Goal: Task Accomplishment & Management: Complete application form

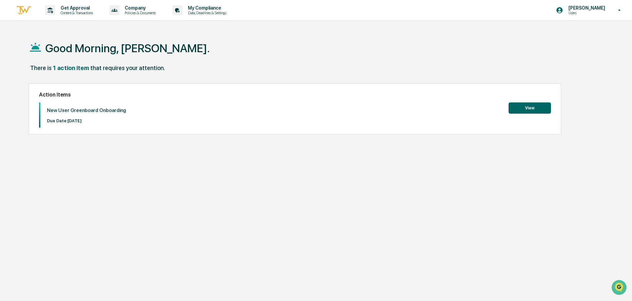
click at [531, 103] on button "View" at bounding box center [529, 108] width 42 height 11
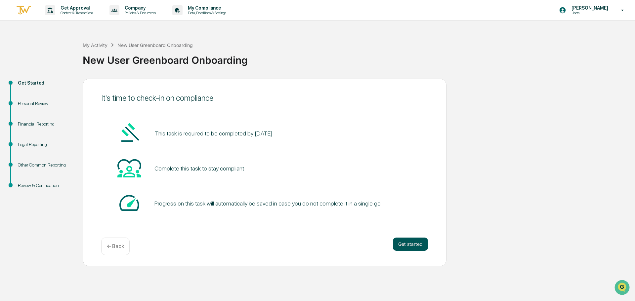
click at [410, 244] on button "Get started" at bounding box center [410, 244] width 35 height 13
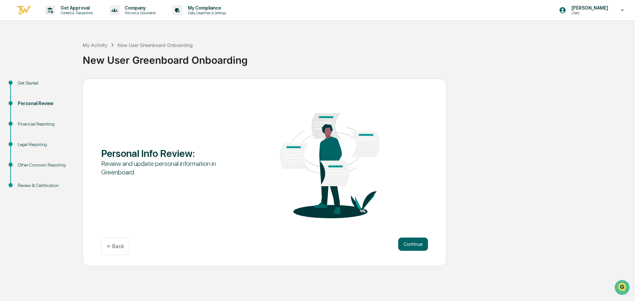
click at [410, 244] on button "Continue" at bounding box center [413, 244] width 30 height 13
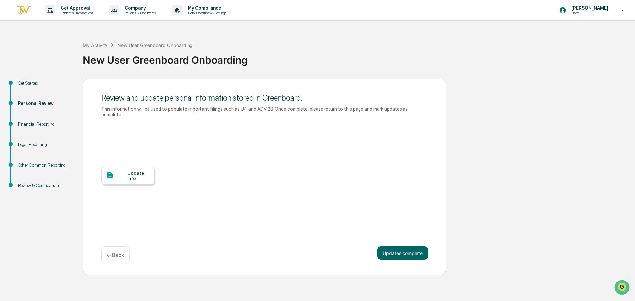
click at [129, 171] on div "Update Info" at bounding box center [138, 176] width 22 height 11
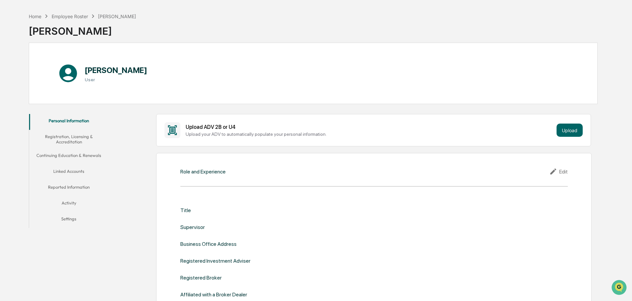
scroll to position [33, 0]
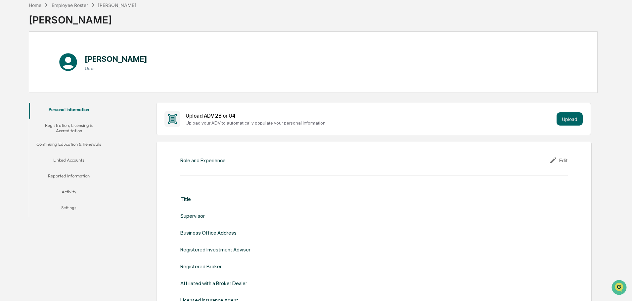
click at [188, 162] on div "Role and Experience" at bounding box center [202, 160] width 45 height 6
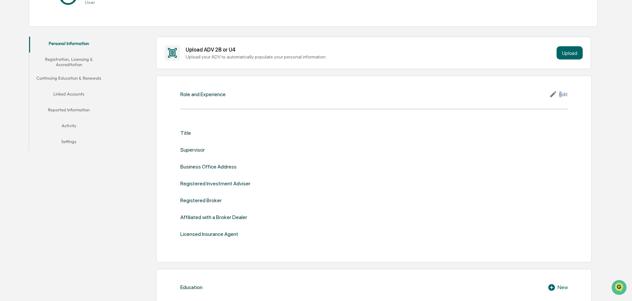
click at [562, 91] on div "Edit" at bounding box center [558, 94] width 19 height 8
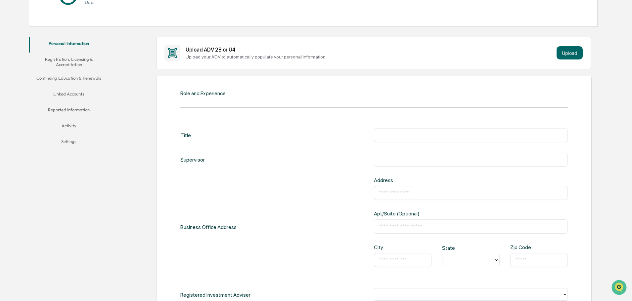
click at [408, 131] on div "​" at bounding box center [471, 135] width 194 height 14
click at [405, 135] on input "text" at bounding box center [471, 135] width 184 height 7
type input "**********"
click at [404, 163] on input "text" at bounding box center [471, 159] width 184 height 7
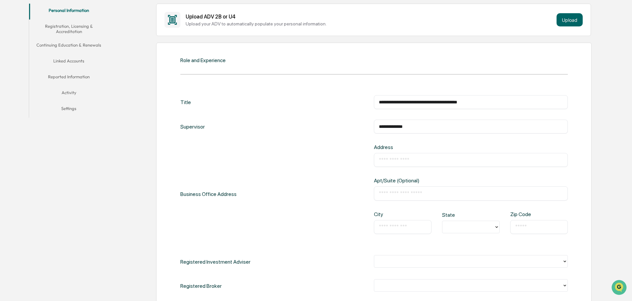
type input "**********"
click at [402, 165] on div "​" at bounding box center [471, 160] width 194 height 14
click at [397, 160] on input "text" at bounding box center [471, 160] width 184 height 7
type input "**********"
type input "*********"
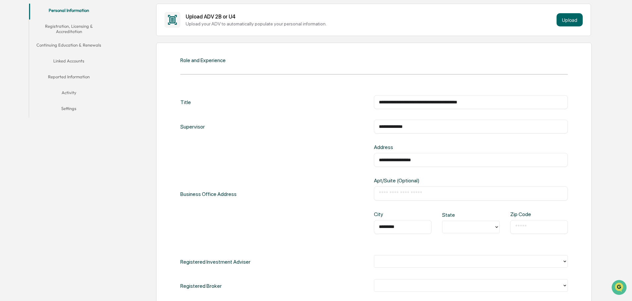
type input "**"
type input "*****"
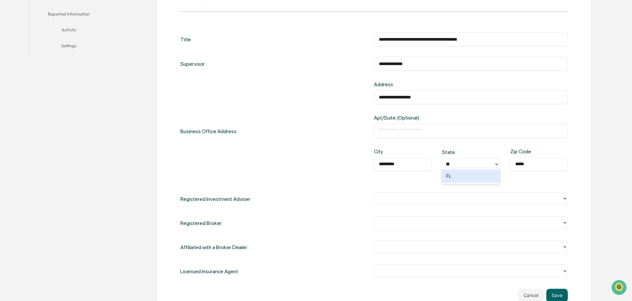
scroll to position [198, 0]
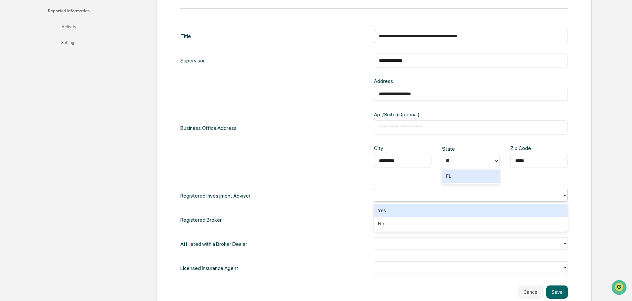
click at [459, 199] on div at bounding box center [468, 195] width 188 height 10
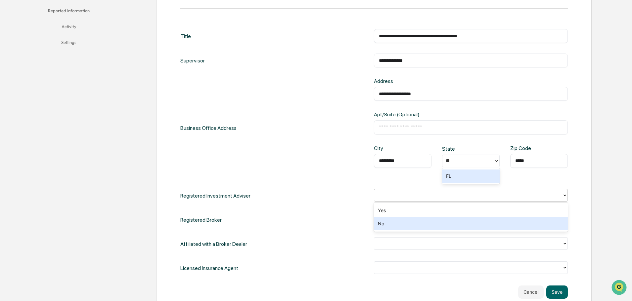
click at [419, 224] on div "No" at bounding box center [471, 223] width 194 height 13
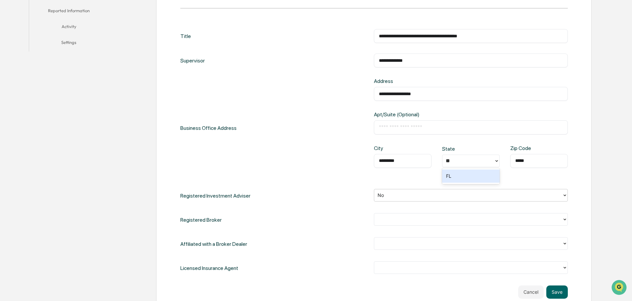
click at [418, 223] on div at bounding box center [467, 220] width 181 height 8
click at [406, 251] on div "No" at bounding box center [471, 247] width 194 height 13
click at [403, 245] on div at bounding box center [467, 244] width 181 height 8
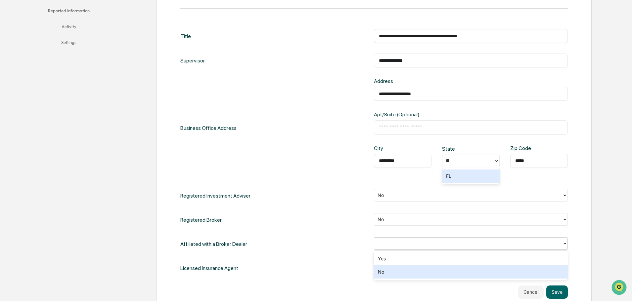
click at [393, 272] on div "No" at bounding box center [471, 272] width 194 height 13
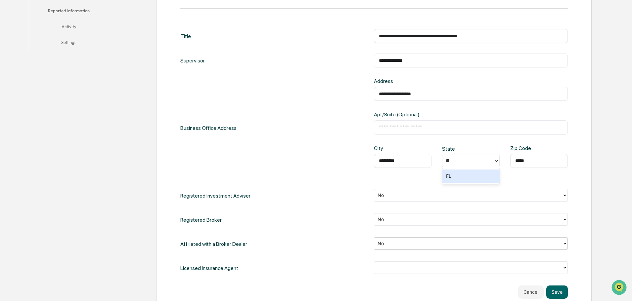
click at [393, 272] on div at bounding box center [468, 268] width 188 height 10
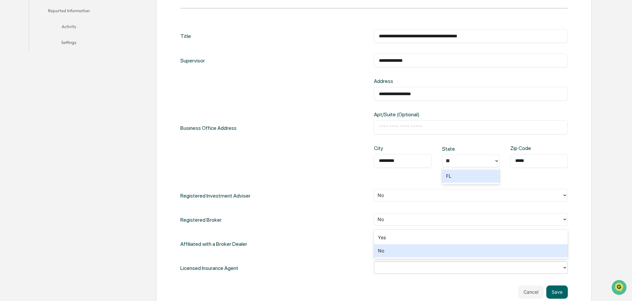
click at [386, 257] on div "No" at bounding box center [471, 250] width 194 height 13
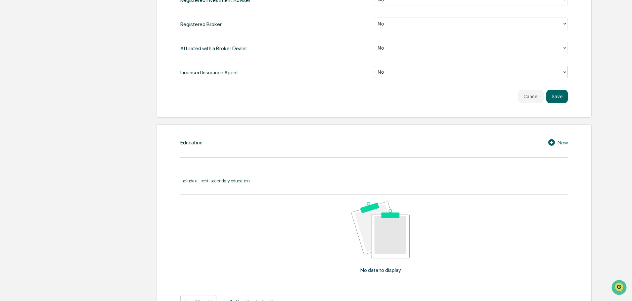
scroll to position [397, 0]
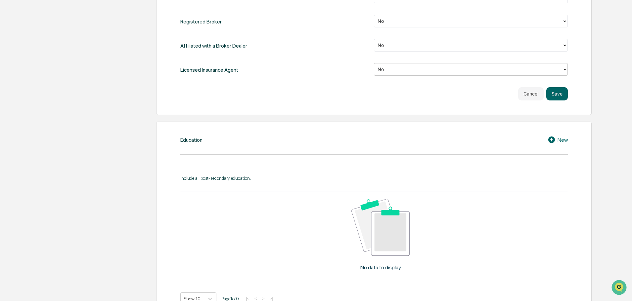
click at [225, 176] on div "Include all post-secondary education." at bounding box center [373, 178] width 387 height 5
click at [556, 93] on button "Save" at bounding box center [556, 93] width 21 height 13
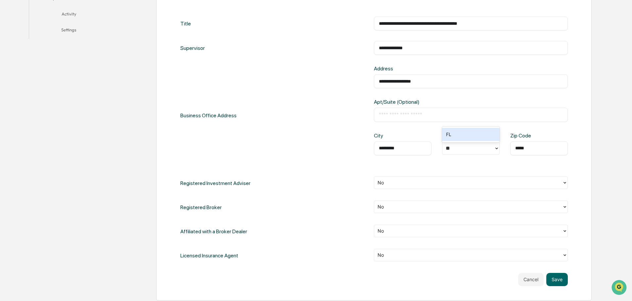
scroll to position [198, 0]
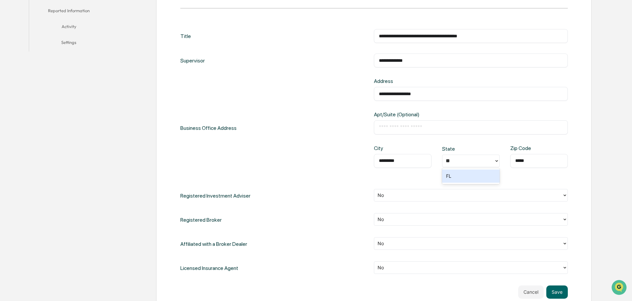
click at [462, 179] on div "FL" at bounding box center [471, 176] width 58 height 13
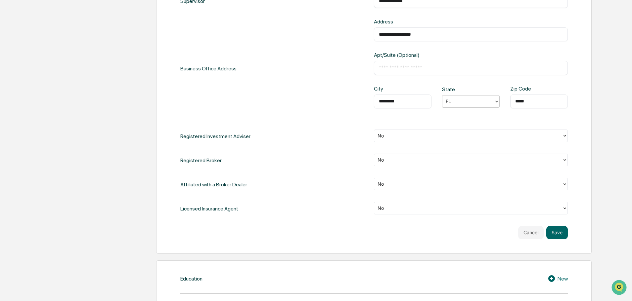
scroll to position [265, 0]
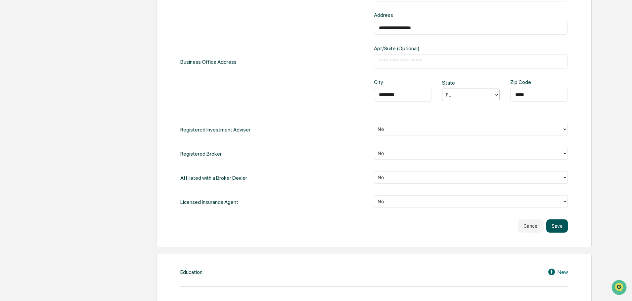
click at [555, 225] on button "Save" at bounding box center [556, 226] width 21 height 13
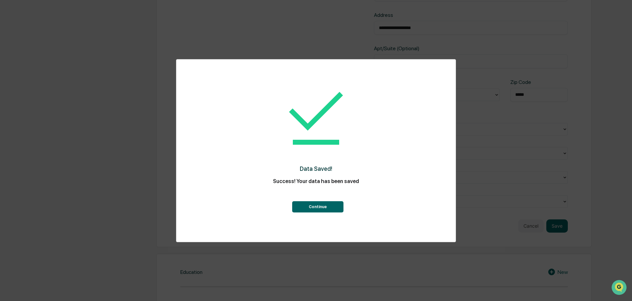
click at [306, 207] on button "Continue" at bounding box center [317, 206] width 51 height 11
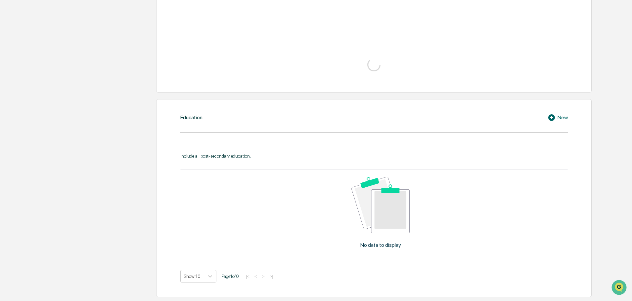
scroll to position [259, 0]
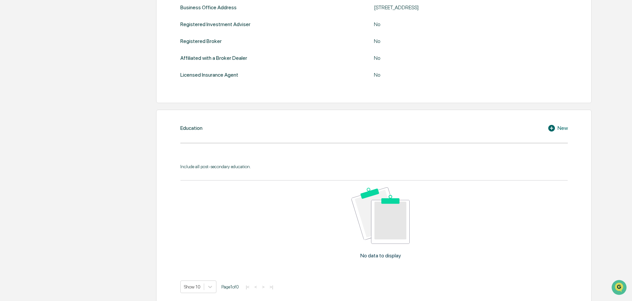
click at [283, 139] on div "Education New Include all post-secondary education. No data to display Show 10 …" at bounding box center [373, 209] width 435 height 198
click at [267, 159] on div "Include all post-secondary education. No data to display Show 10 Page 1 of 0 |<…" at bounding box center [373, 223] width 387 height 139
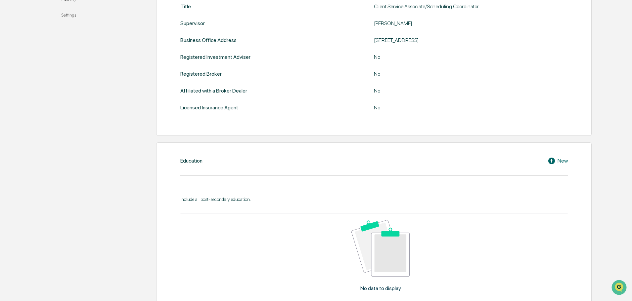
scroll to position [226, 0]
click at [552, 162] on icon at bounding box center [551, 161] width 7 height 7
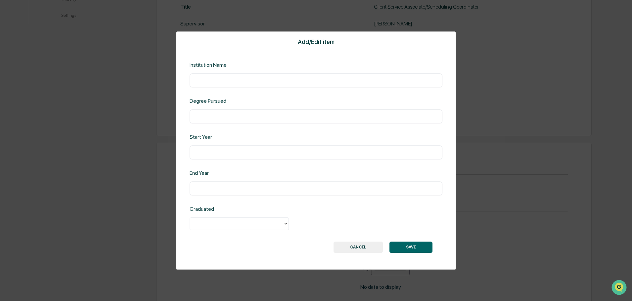
click at [208, 80] on input "text" at bounding box center [315, 80] width 243 height 7
type input "**********"
click at [218, 116] on input "text" at bounding box center [315, 116] width 243 height 7
type input "*******"
click at [215, 192] on div "​" at bounding box center [315, 189] width 253 height 14
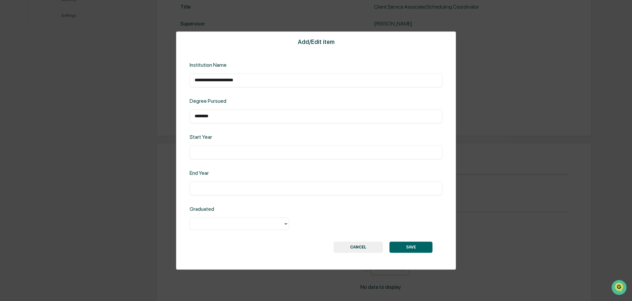
click at [212, 153] on input "text" at bounding box center [315, 152] width 243 height 7
click at [229, 190] on input "text" at bounding box center [315, 188] width 243 height 7
click at [237, 226] on div at bounding box center [236, 224] width 87 height 8
click at [237, 241] on div "Yes" at bounding box center [238, 238] width 99 height 13
click at [411, 246] on button "SAVE" at bounding box center [410, 247] width 43 height 11
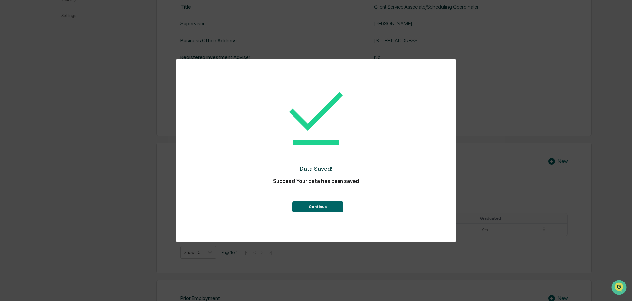
click at [326, 205] on button "Continue" at bounding box center [317, 206] width 51 height 11
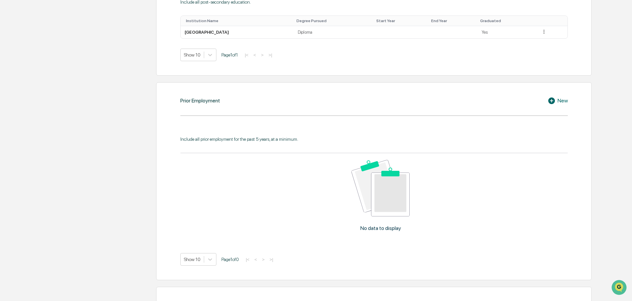
scroll to position [424, 0]
click at [276, 106] on div "Prior Employment New Include all prior employment for the past 5 years, at a mi…" at bounding box center [373, 181] width 435 height 198
click at [210, 105] on div "Prior Employment New Include all prior employment for the past 5 years, at a mi…" at bounding box center [373, 181] width 435 height 198
click at [560, 100] on div "New" at bounding box center [557, 100] width 20 height 8
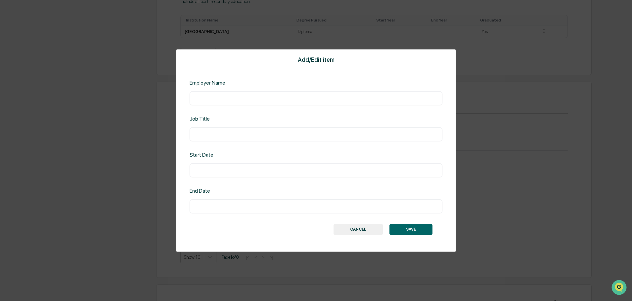
click at [245, 99] on input "text" at bounding box center [315, 98] width 243 height 7
type input "*"
type input "********"
click at [217, 130] on div "​" at bounding box center [315, 134] width 253 height 14
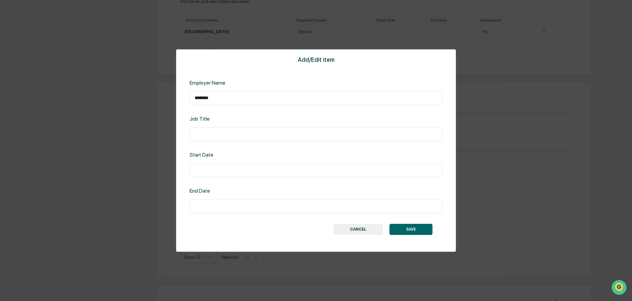
click at [217, 133] on input "text" at bounding box center [315, 134] width 243 height 7
type input "*********"
click at [210, 210] on div "​" at bounding box center [315, 206] width 253 height 14
click at [208, 204] on input "text" at bounding box center [315, 206] width 243 height 7
type input "****"
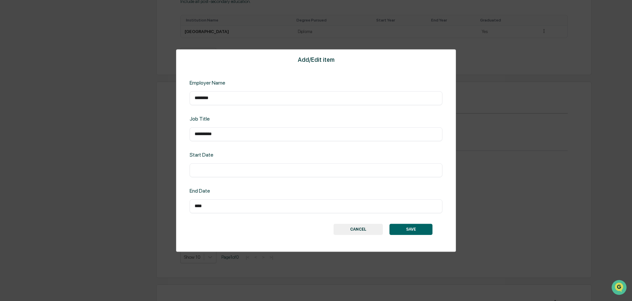
click at [418, 229] on button "SAVE" at bounding box center [410, 229] width 43 height 11
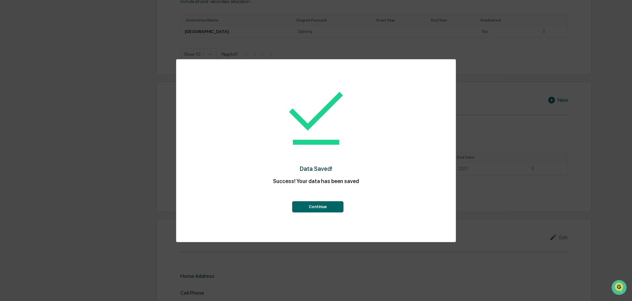
click at [309, 203] on button "Continue" at bounding box center [317, 206] width 51 height 11
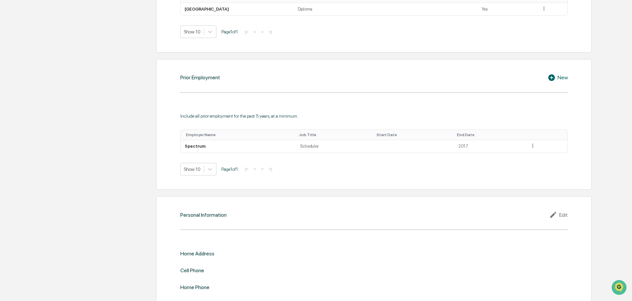
scroll to position [464, 0]
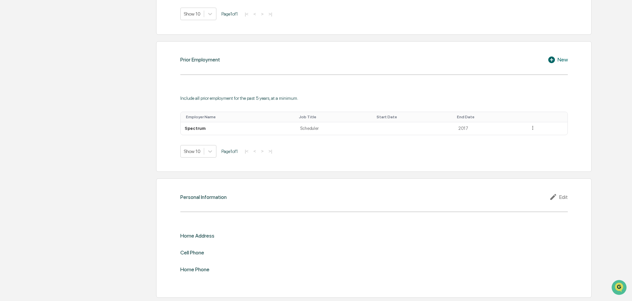
click at [563, 197] on div "Edit" at bounding box center [558, 197] width 19 height 8
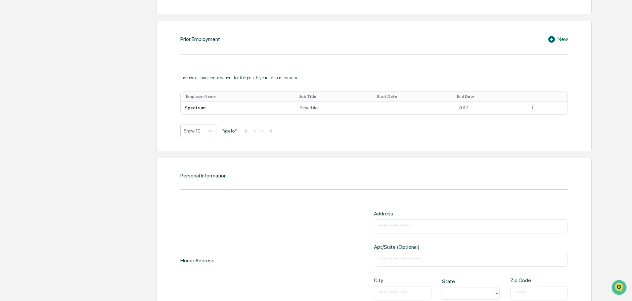
scroll to position [585, 0]
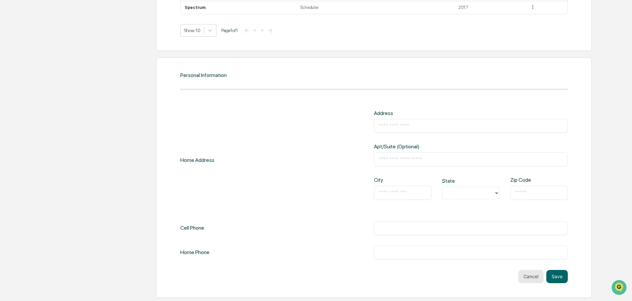
click at [532, 276] on button "Cancel" at bounding box center [530, 276] width 25 height 13
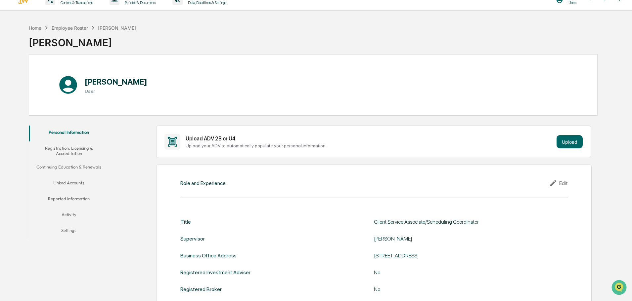
scroll to position [0, 0]
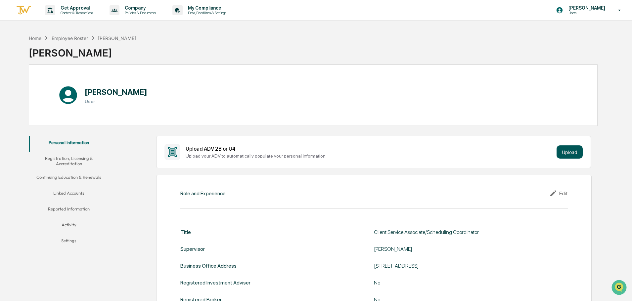
click at [565, 151] on button "Upload" at bounding box center [569, 152] width 26 height 13
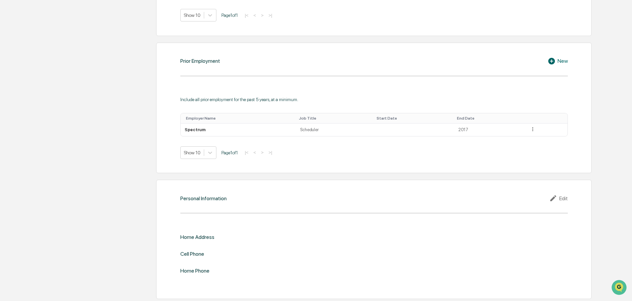
scroll to position [464, 0]
click at [566, 197] on div "Edit" at bounding box center [558, 197] width 19 height 8
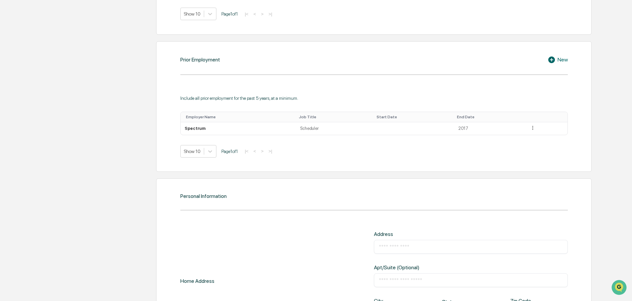
click at [404, 246] on input "text" at bounding box center [471, 247] width 184 height 7
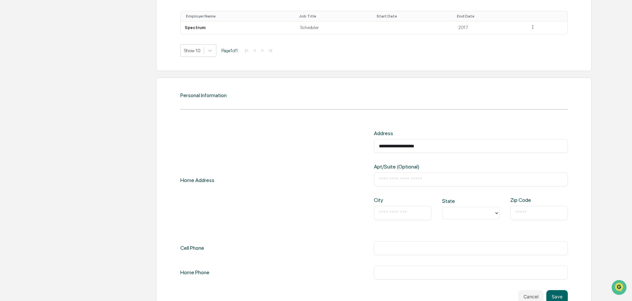
scroll to position [585, 0]
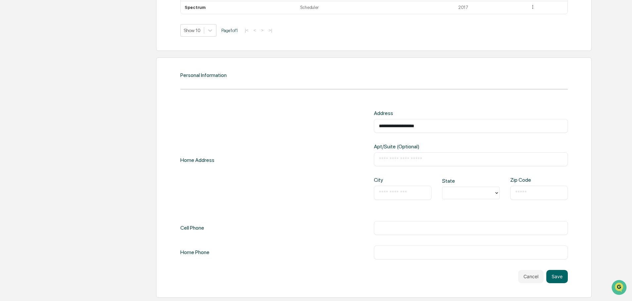
type input "**********"
click at [392, 192] on input "text" at bounding box center [403, 192] width 48 height 7
type input "********"
click at [496, 193] on icon at bounding box center [496, 192] width 5 height 5
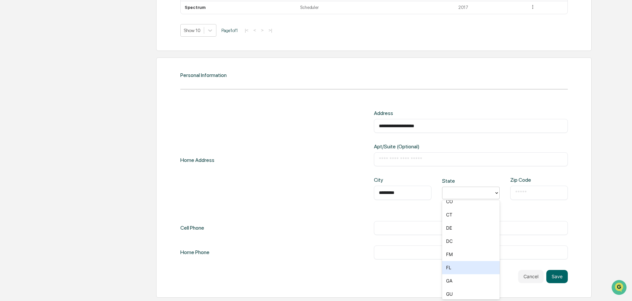
click at [449, 268] on div "FL" at bounding box center [471, 267] width 58 height 13
click at [533, 195] on input "text" at bounding box center [539, 192] width 48 height 7
type input "*****"
click at [313, 247] on div "Home Phone ​" at bounding box center [373, 253] width 387 height 14
click at [558, 274] on button "Save" at bounding box center [556, 276] width 21 height 13
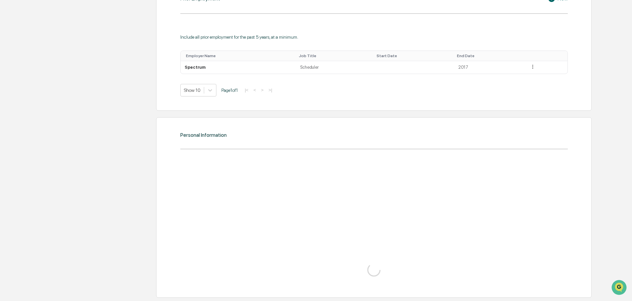
scroll to position [585, 0]
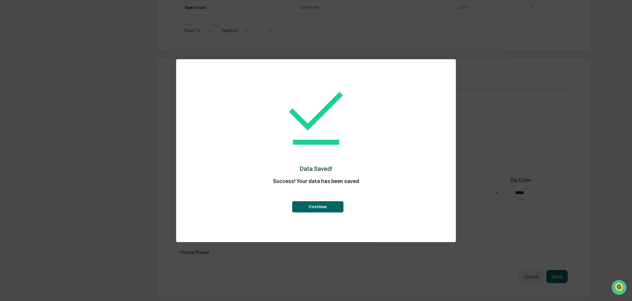
click at [317, 207] on button "Continue" at bounding box center [317, 206] width 51 height 11
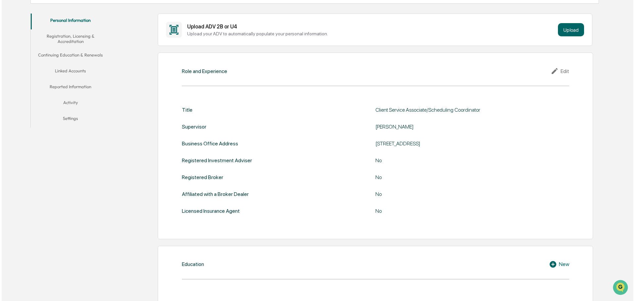
scroll to position [0, 0]
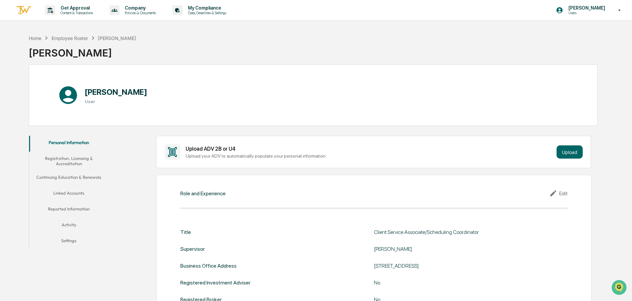
click at [63, 161] on button "Registration, Licensing & Accreditation" at bounding box center [68, 161] width 79 height 19
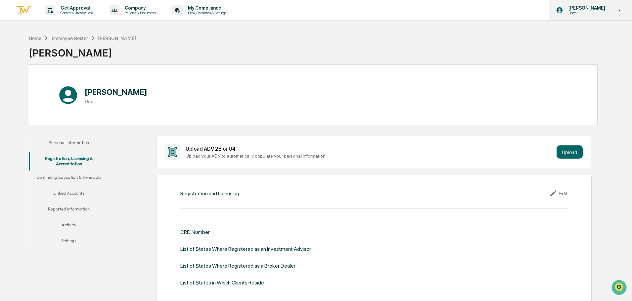
click at [615, 12] on icon at bounding box center [619, 10] width 12 height 6
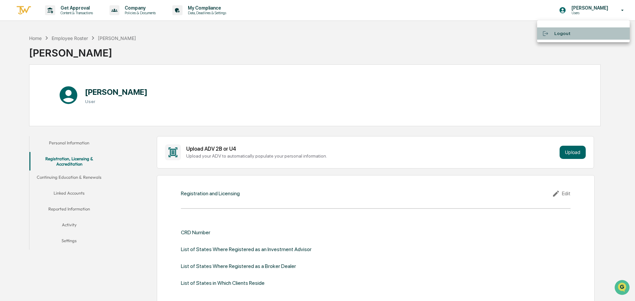
click at [553, 32] on div at bounding box center [548, 33] width 12 height 6
